Goal: Task Accomplishment & Management: Use online tool/utility

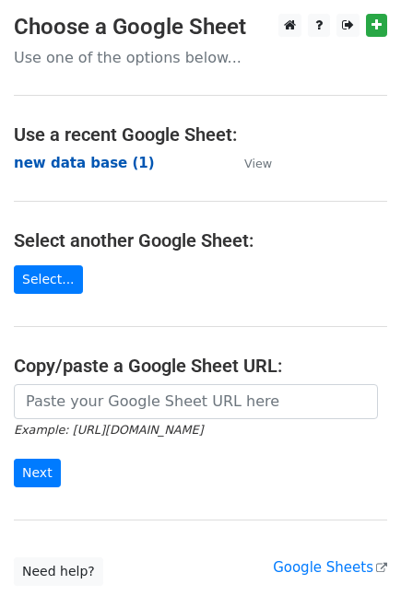
click at [60, 169] on strong "new data base (1)" at bounding box center [84, 163] width 141 height 17
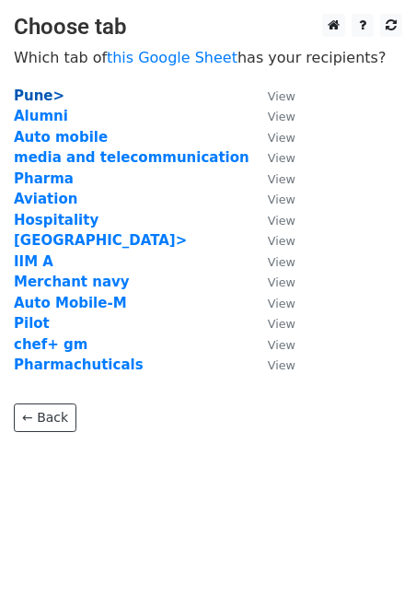
click at [35, 100] on strong "Pune>" at bounding box center [39, 96] width 51 height 17
